Goal: Task Accomplishment & Management: Complete application form

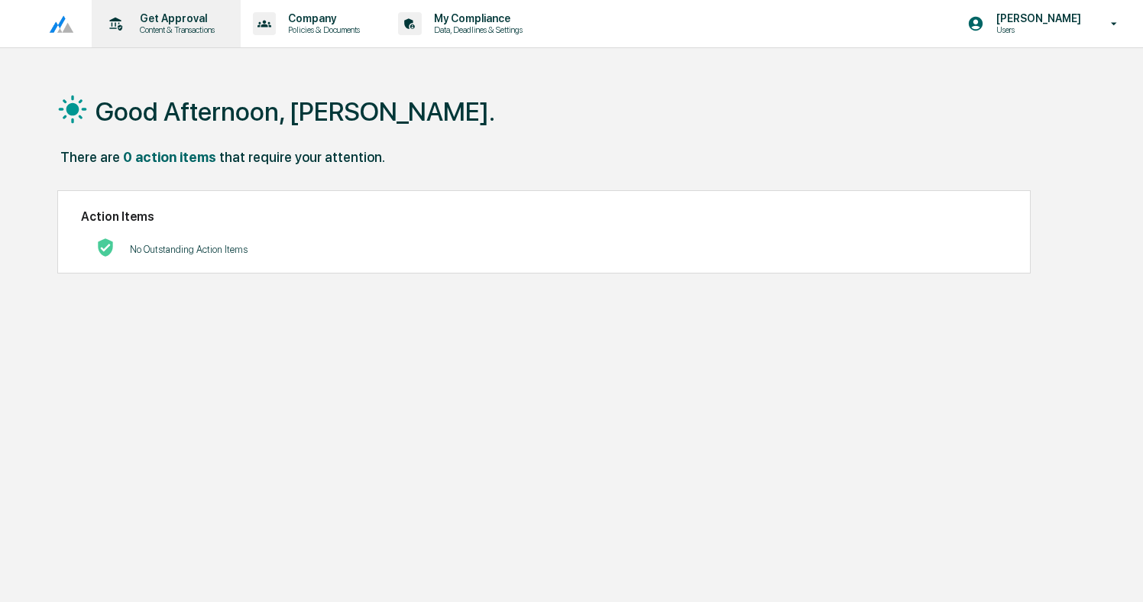
click at [179, 15] on p "Get Approval" at bounding box center [175, 18] width 95 height 12
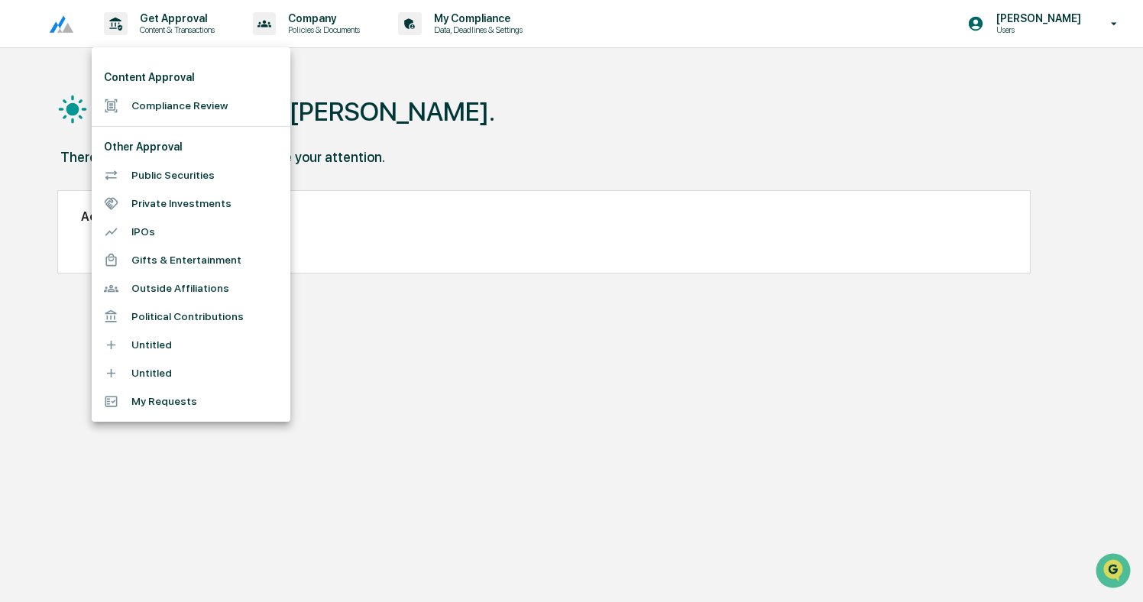
click at [176, 107] on li "Compliance Review" at bounding box center [191, 106] width 199 height 28
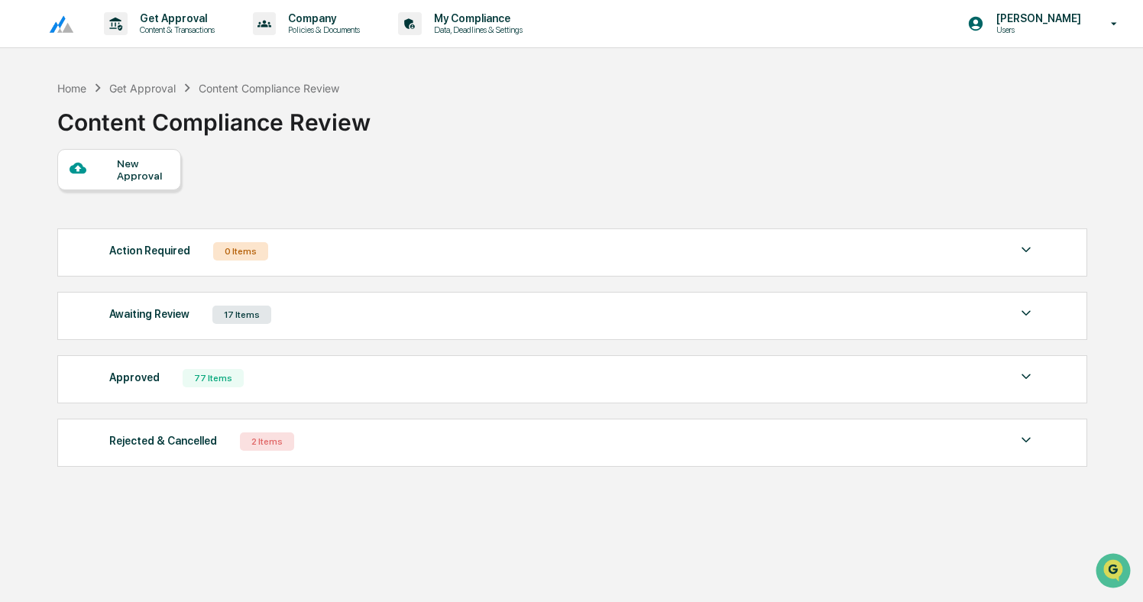
click at [125, 176] on div "New Approval" at bounding box center [142, 169] width 51 height 24
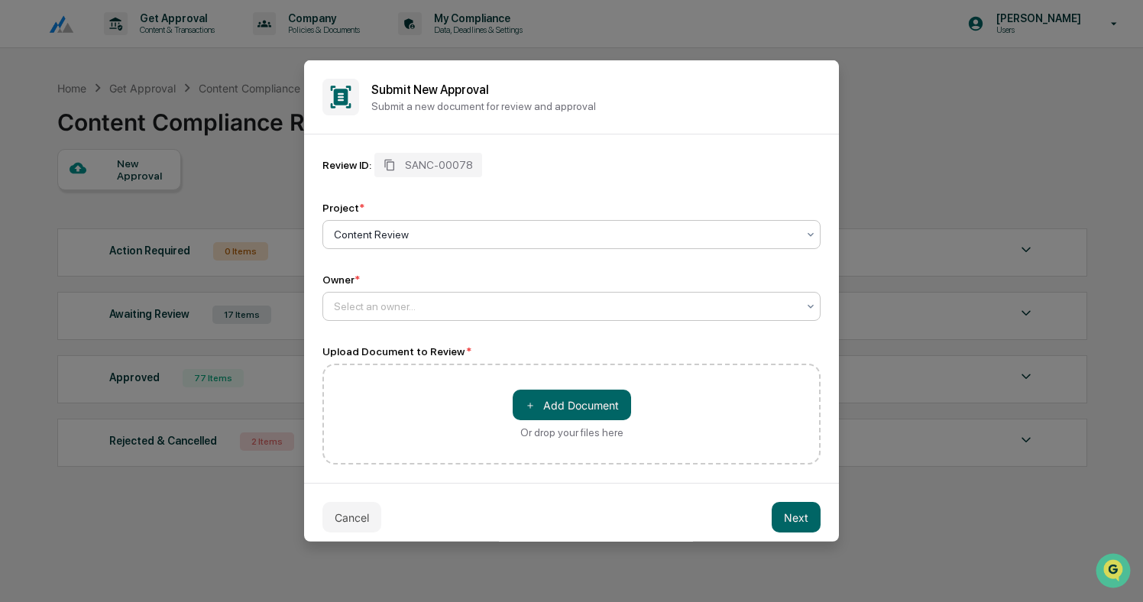
click at [395, 300] on div at bounding box center [565, 306] width 463 height 15
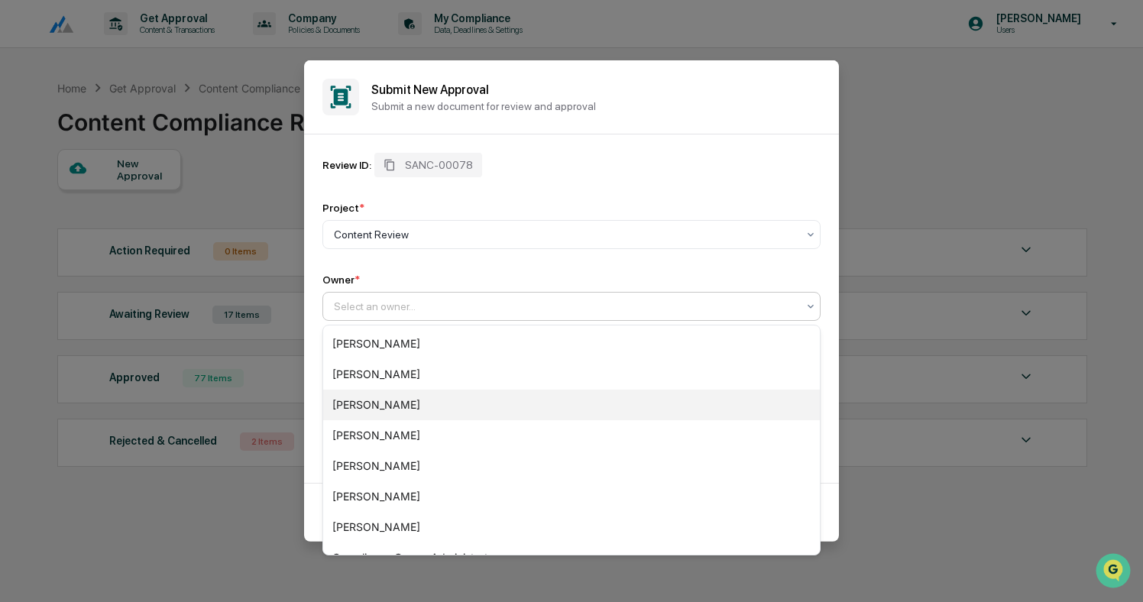
click at [390, 408] on div "[PERSON_NAME]" at bounding box center [571, 405] width 497 height 31
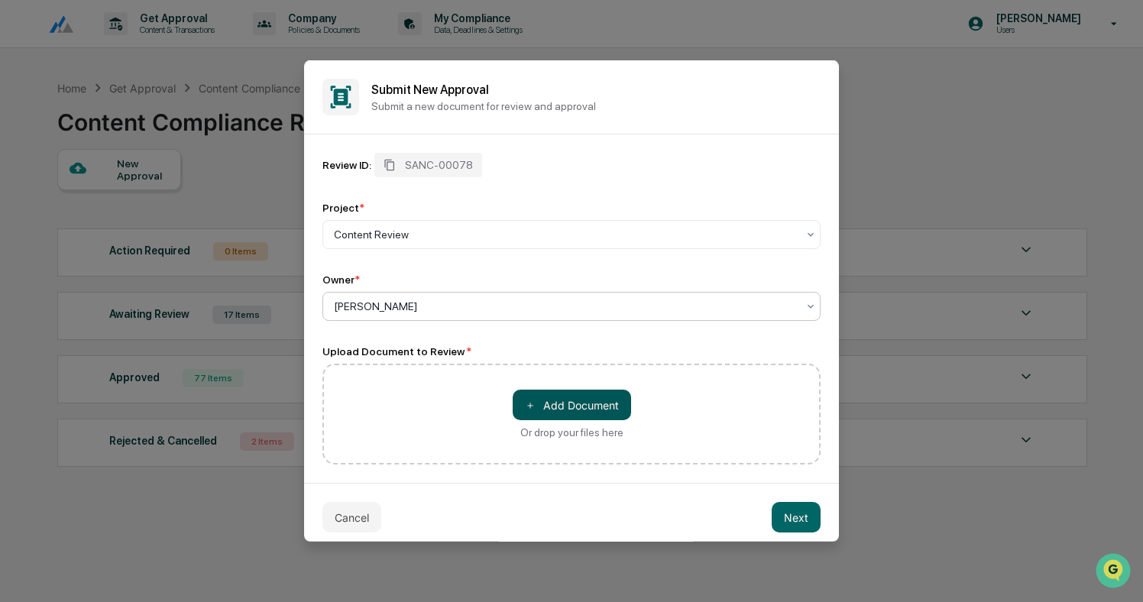
click at [572, 405] on button "＋ Add Document" at bounding box center [572, 405] width 118 height 31
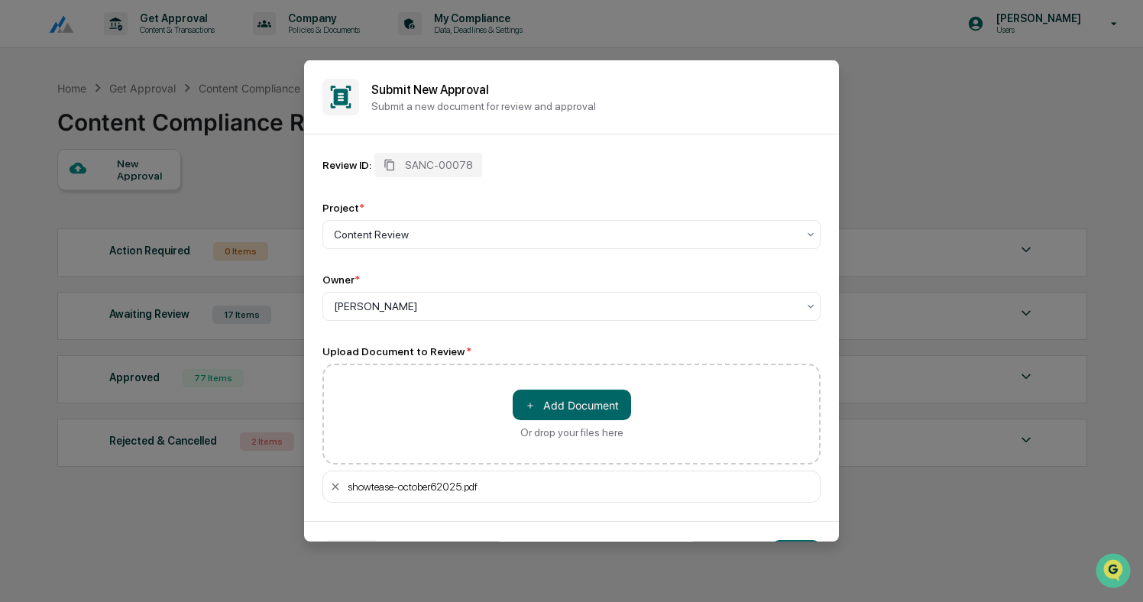
scroll to position [48, 0]
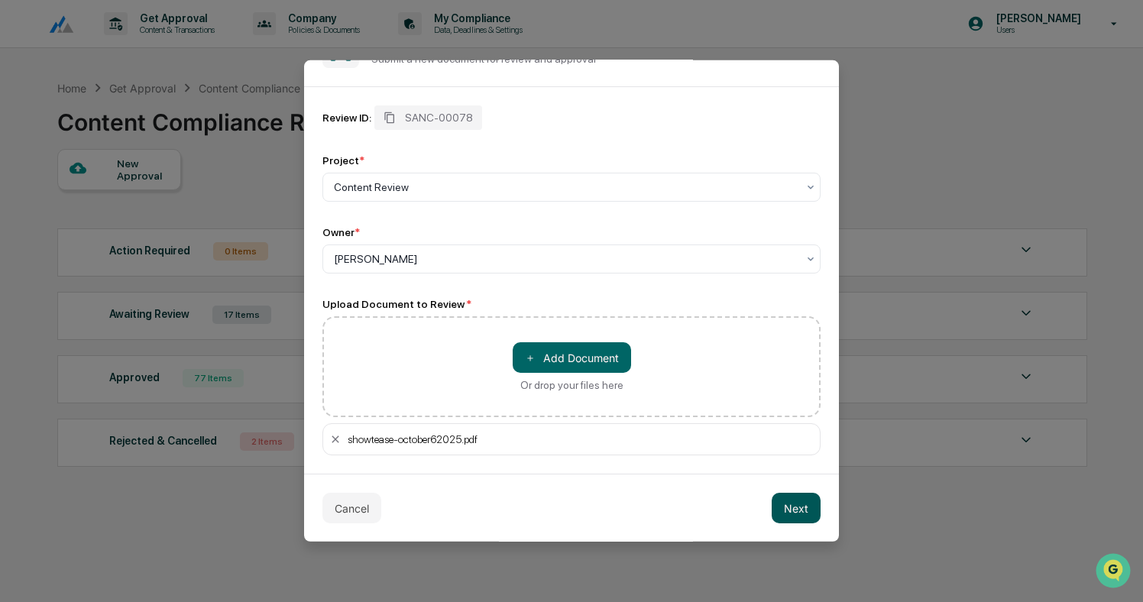
click at [803, 510] on button "Next" at bounding box center [796, 508] width 49 height 31
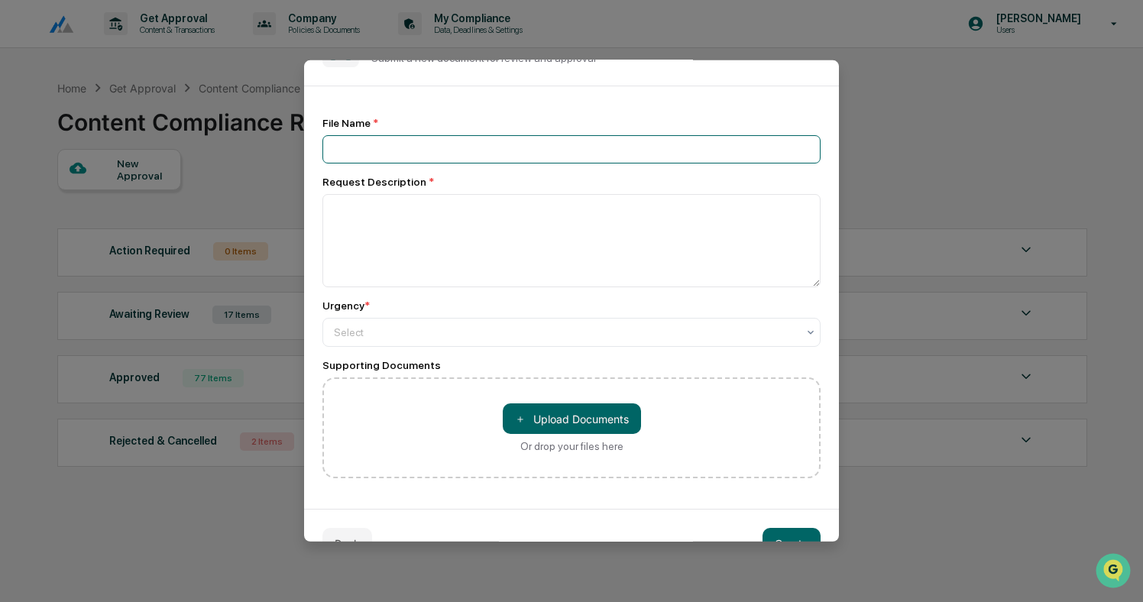
click at [519, 147] on input at bounding box center [571, 149] width 498 height 28
type input "**********"
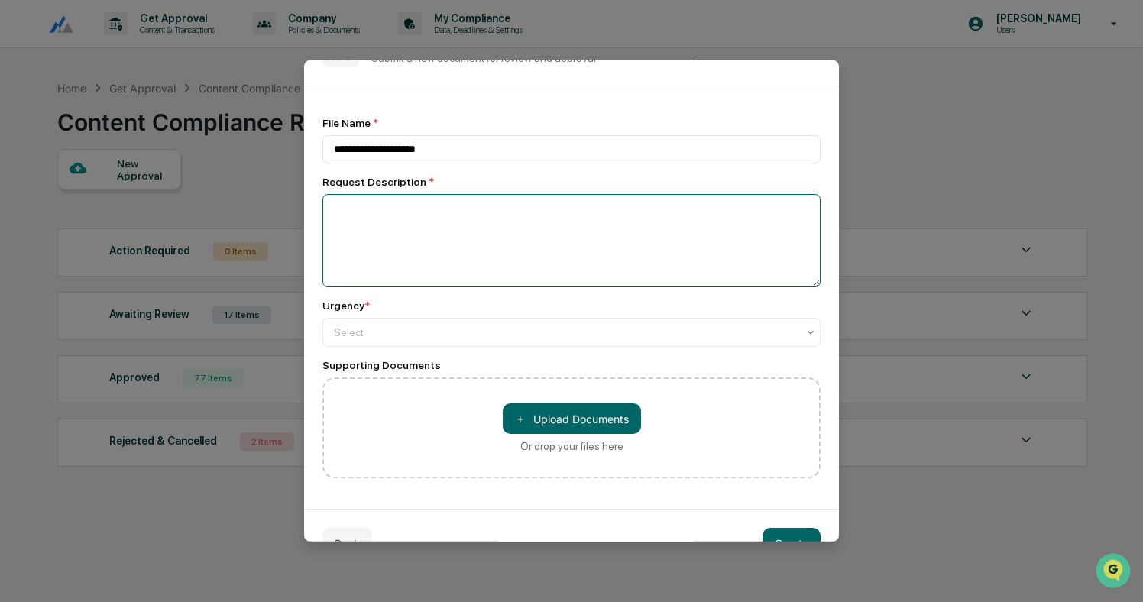
click at [499, 222] on textarea at bounding box center [571, 240] width 498 height 93
type textarea "**********"
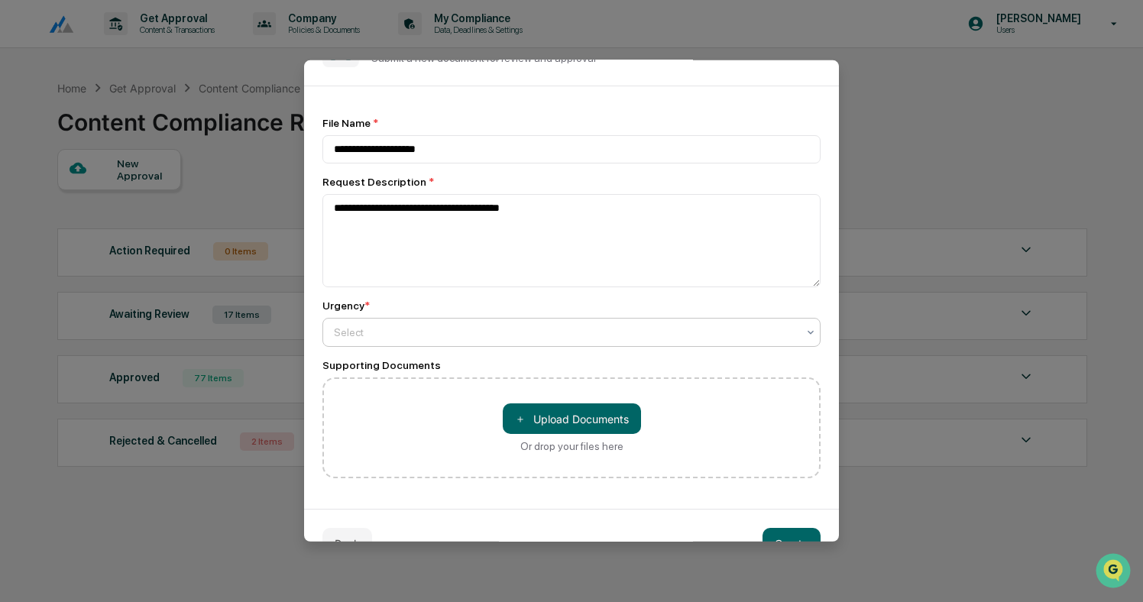
click at [421, 333] on div at bounding box center [565, 332] width 463 height 15
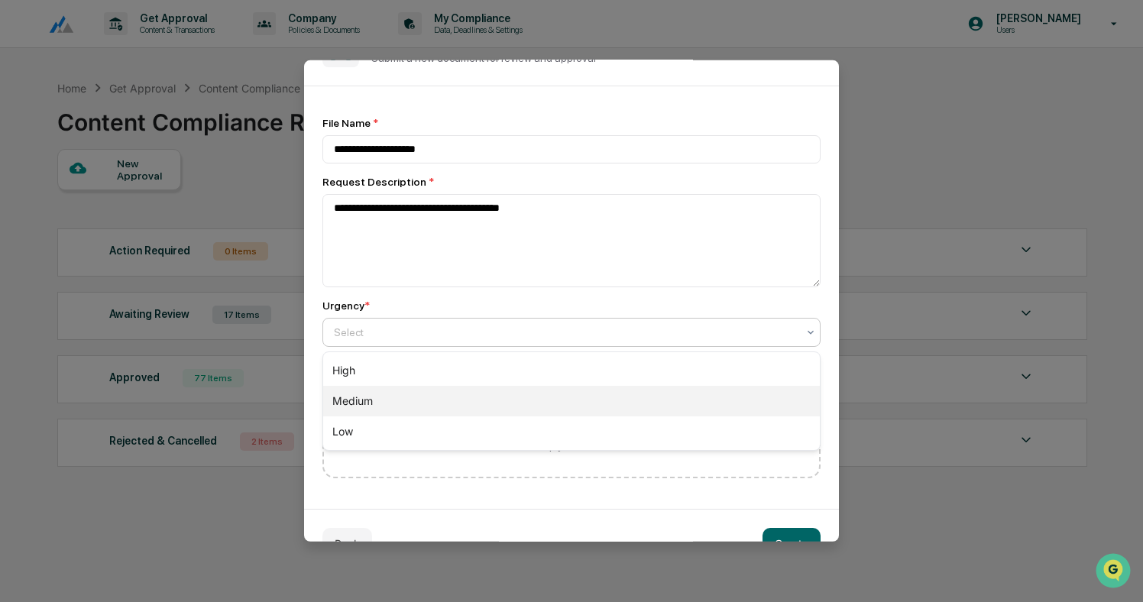
click at [400, 391] on div "Medium" at bounding box center [571, 401] width 497 height 31
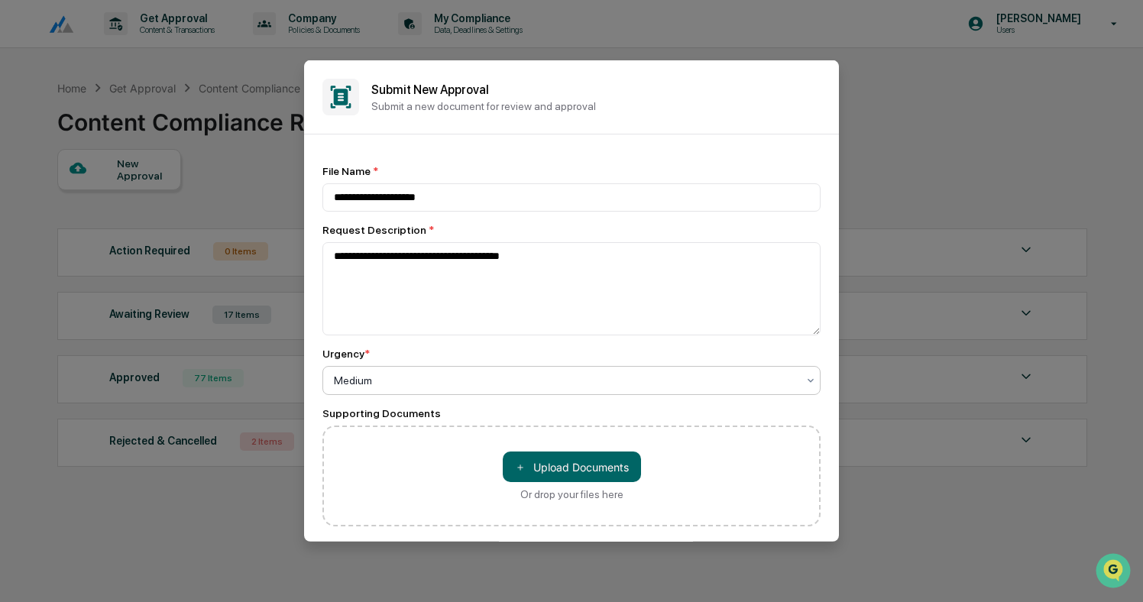
scroll to position [86, 0]
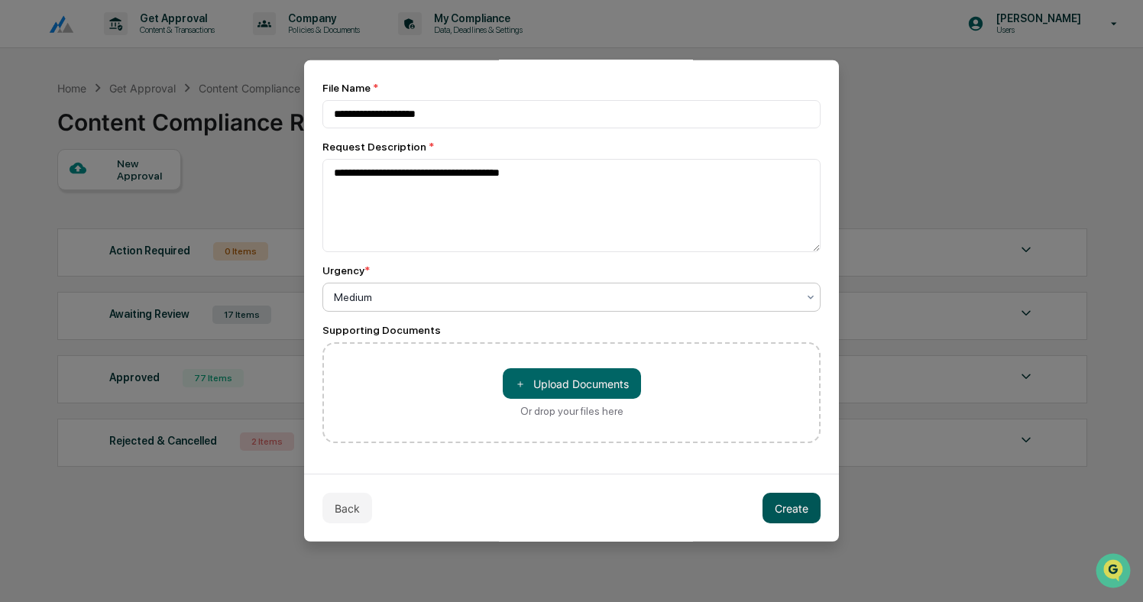
click at [787, 506] on button "Create" at bounding box center [792, 508] width 58 height 31
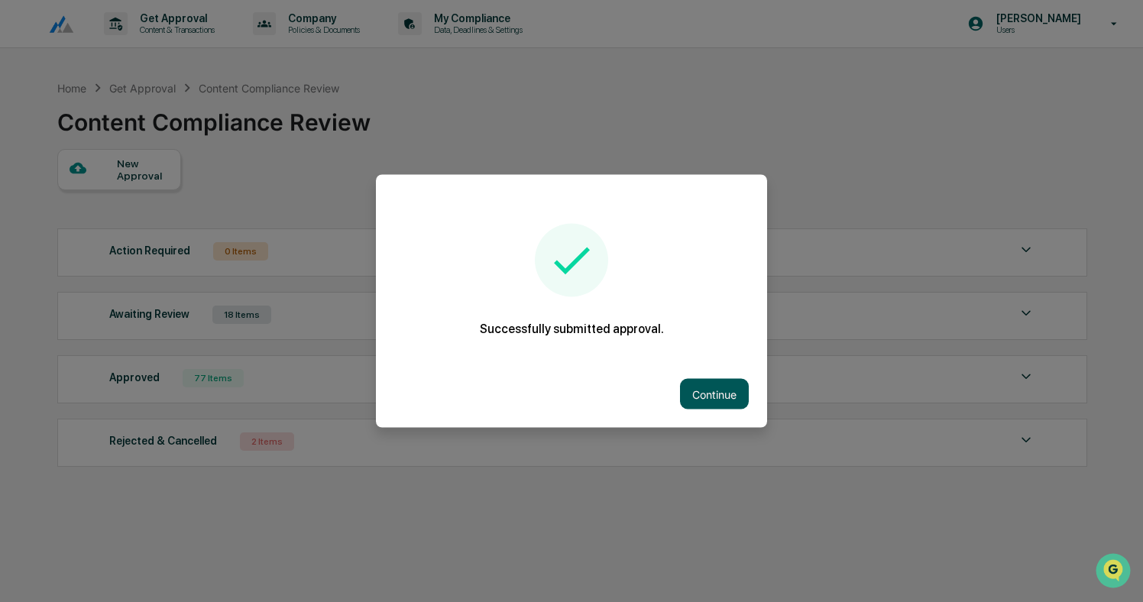
click at [705, 403] on button "Continue" at bounding box center [714, 394] width 69 height 31
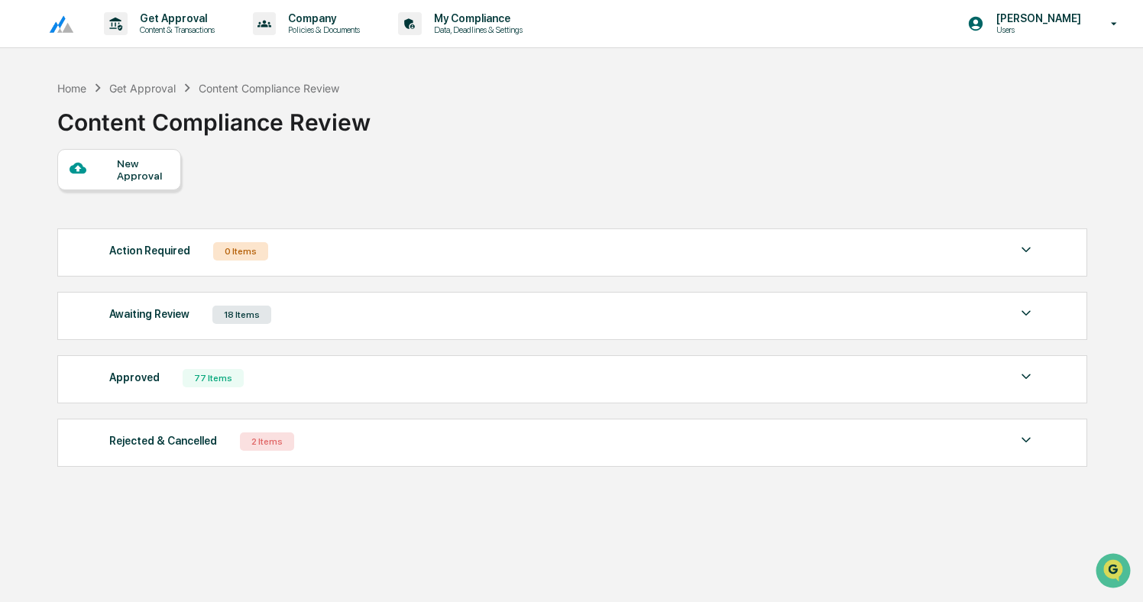
click at [522, 445] on div "Rejected & Cancelled 2 Items" at bounding box center [572, 441] width 926 height 21
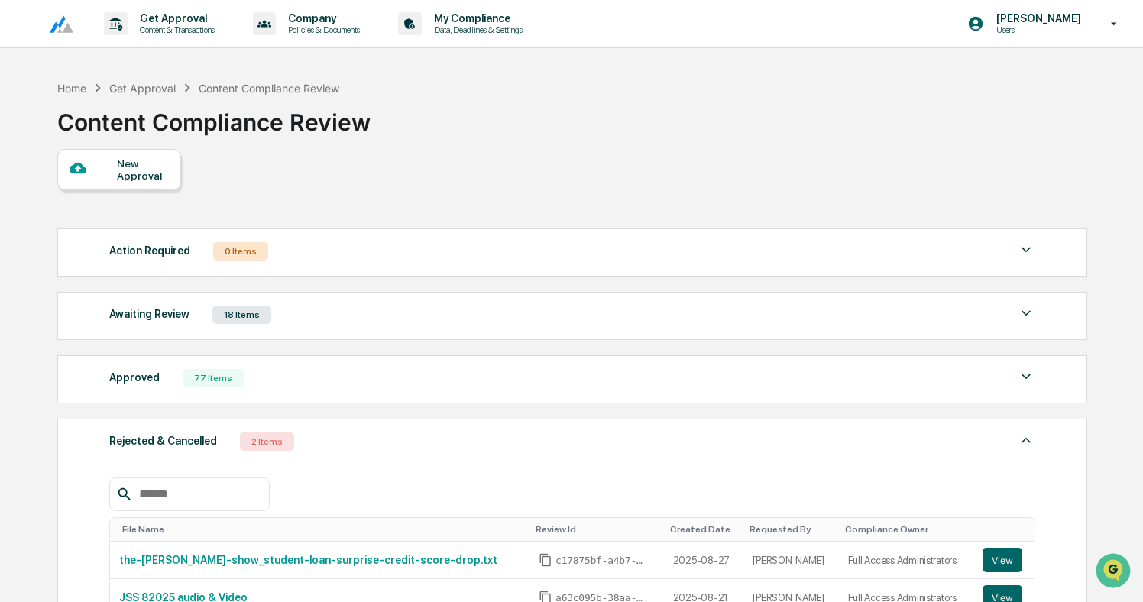
scroll to position [190, 0]
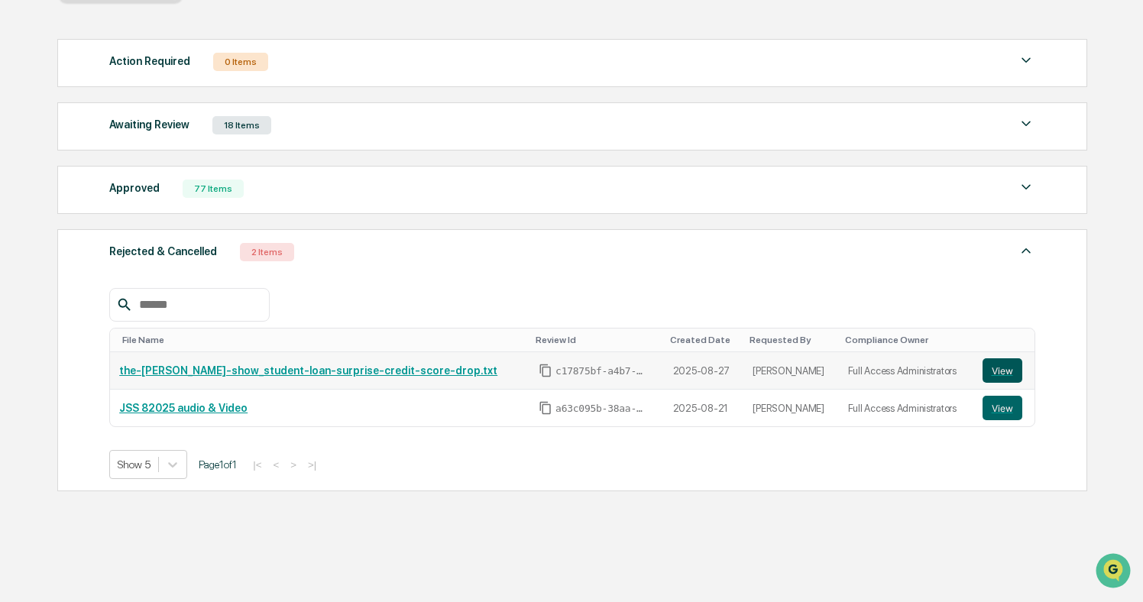
click at [1008, 367] on button "View" at bounding box center [1003, 370] width 40 height 24
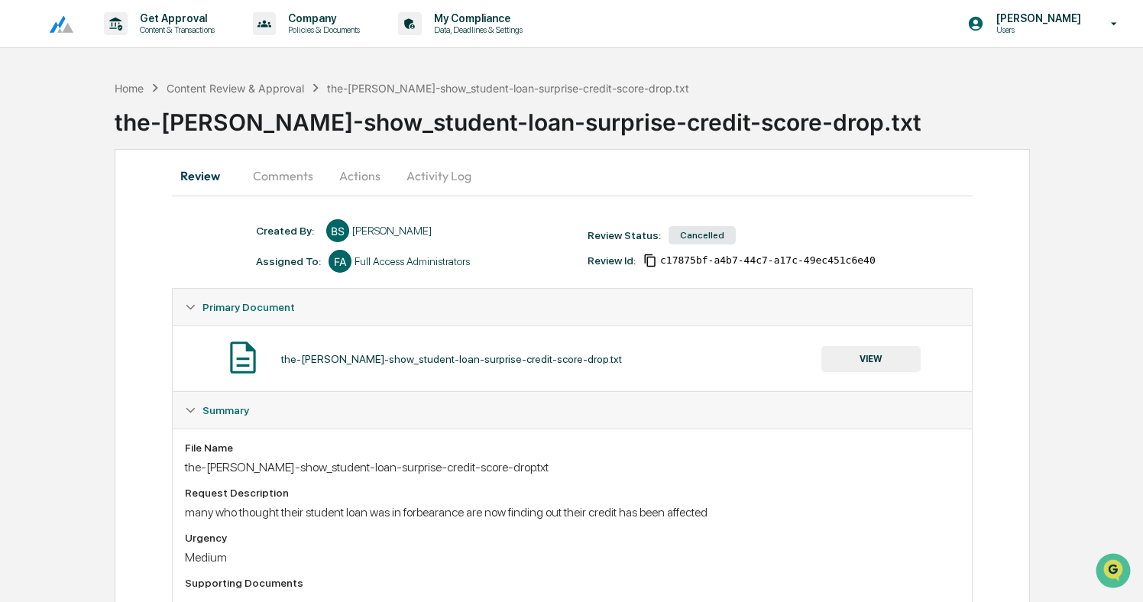
click at [371, 170] on button "Actions" at bounding box center [359, 175] width 69 height 37
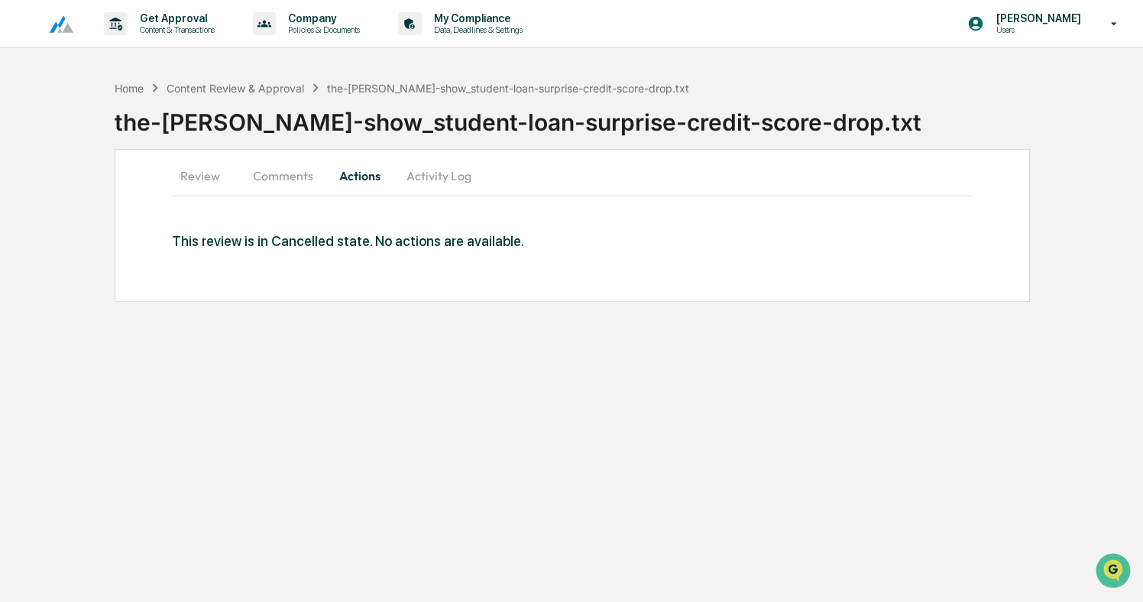
click at [293, 165] on button "Comments" at bounding box center [283, 175] width 85 height 37
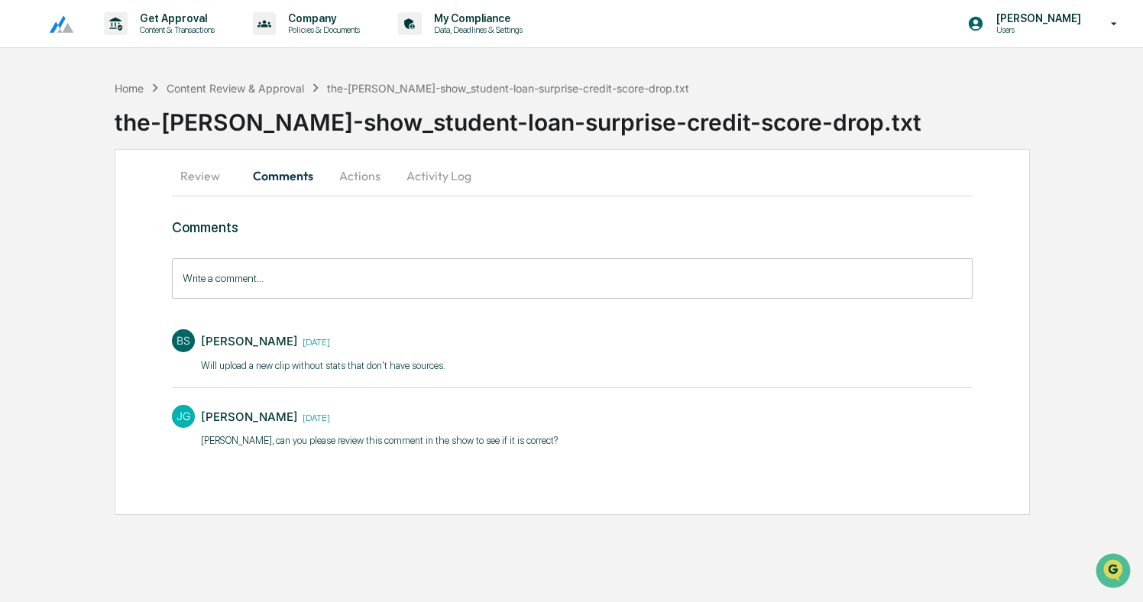
click at [445, 181] on button "Activity Log" at bounding box center [438, 175] width 89 height 37
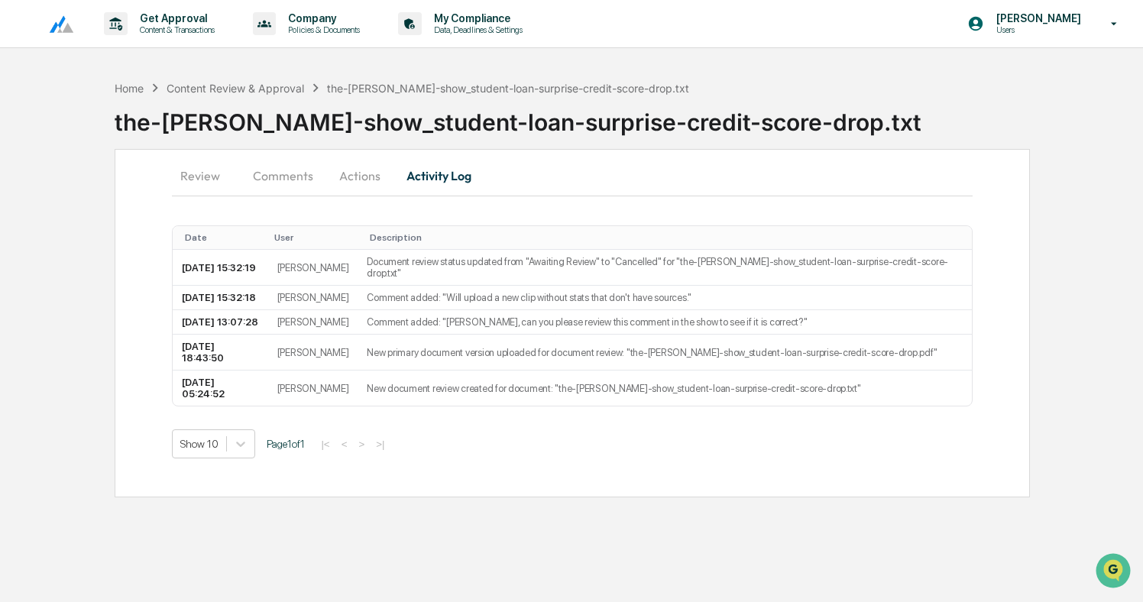
click at [365, 171] on button "Actions" at bounding box center [359, 175] width 69 height 37
